Goal: Find contact information: Find contact information

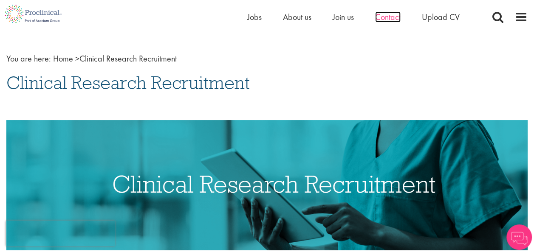
click at [386, 17] on span "Contact" at bounding box center [387, 16] width 25 height 11
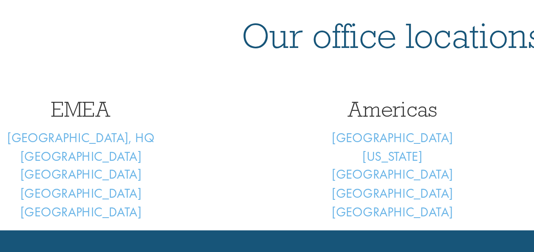
scroll to position [331, 0]
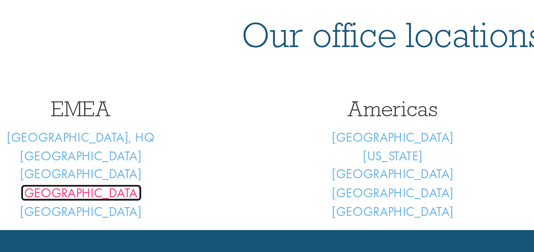
click at [105, 165] on link "Frankfurt" at bounding box center [105, 163] width 63 height 9
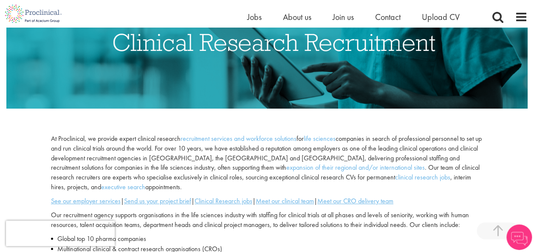
scroll to position [169, 0]
